Goal: Check status

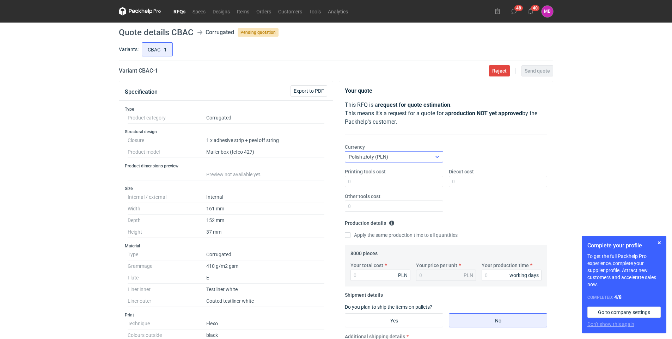
scroll to position [35, 0]
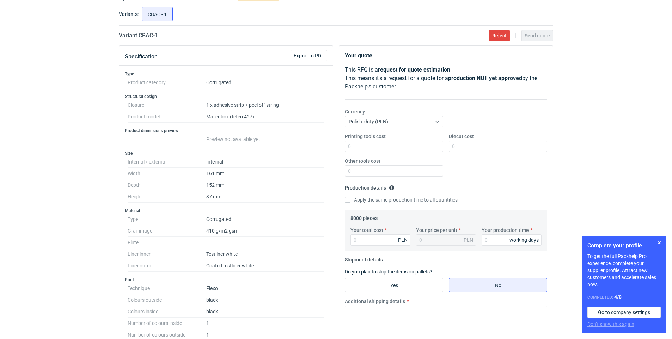
click at [364, 217] on legend "8000 pieces" at bounding box center [363, 216] width 27 height 8
drag, startPoint x: 364, startPoint y: 217, endPoint x: 386, endPoint y: 240, distance: 31.9
click at [386, 240] on input "Your total cost" at bounding box center [380, 239] width 60 height 11
drag, startPoint x: 382, startPoint y: 235, endPoint x: 529, endPoint y: 208, distance: 149.3
click at [529, 208] on fieldset "Production details Please provide the expected time of production in working da…" at bounding box center [446, 195] width 202 height 27
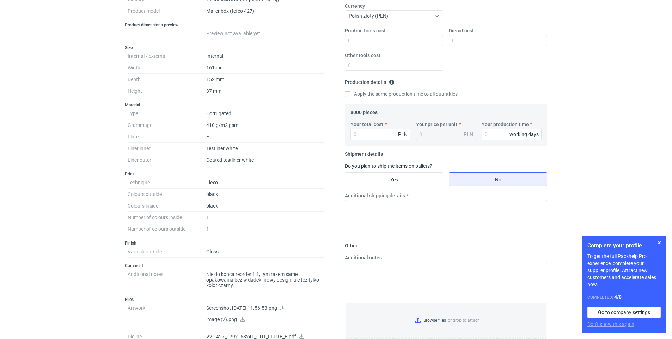
scroll to position [0, 0]
